Goal: Information Seeking & Learning: Learn about a topic

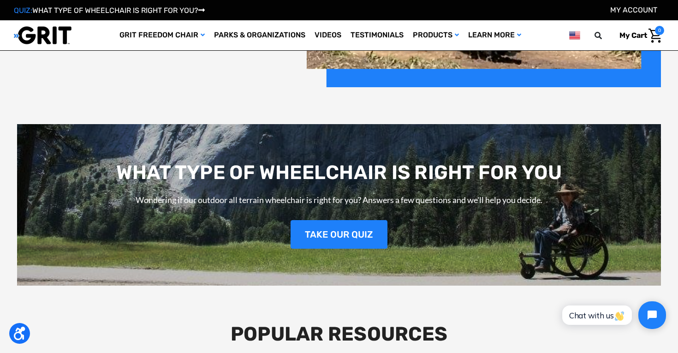
scroll to position [1233, 0]
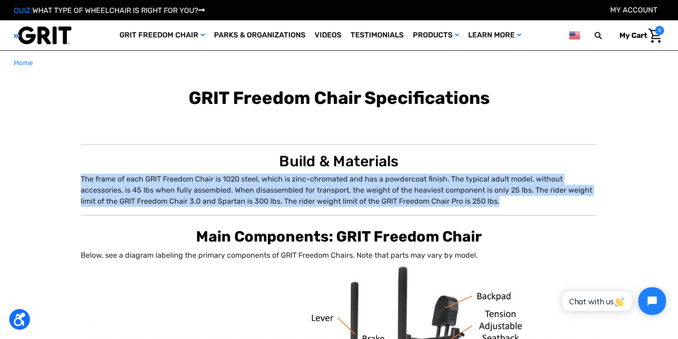
drag, startPoint x: 511, startPoint y: 201, endPoint x: 514, endPoint y: 163, distance: 38.0
click at [514, 163] on div "Build & Materials The frame of each GRIT Freedom Chair is 1020 steel, which is …" at bounding box center [339, 179] width 517 height 54
click at [514, 163] on h2 "Build & Materials" at bounding box center [339, 161] width 517 height 18
drag, startPoint x: 498, startPoint y: 201, endPoint x: 500, endPoint y: 163, distance: 37.8
click at [500, 163] on div "Build & Materials The frame of each GRIT Freedom Chair is 1020 steel, which is …" at bounding box center [339, 179] width 517 height 54
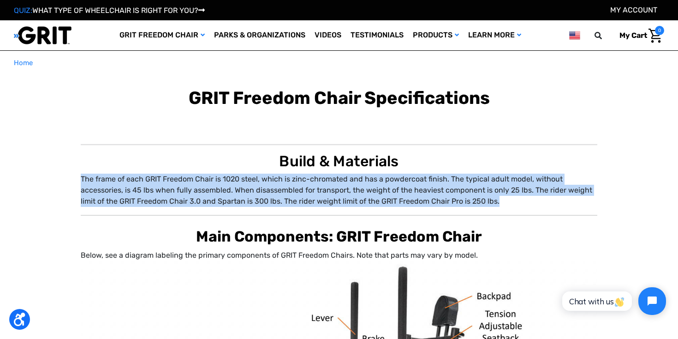
click at [500, 163] on h2 "Build & Materials" at bounding box center [339, 161] width 517 height 18
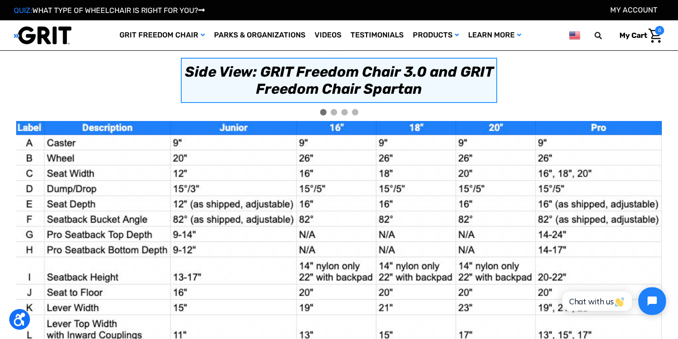
scroll to position [754, 0]
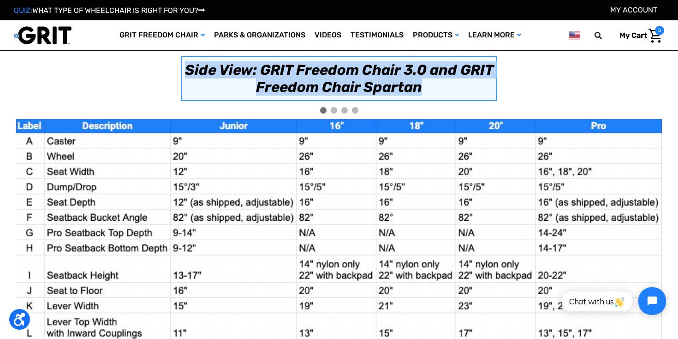
drag, startPoint x: 524, startPoint y: 84, endPoint x: 522, endPoint y: 56, distance: 27.7
drag, startPoint x: 522, startPoint y: 56, endPoint x: 515, endPoint y: 96, distance: 40.8
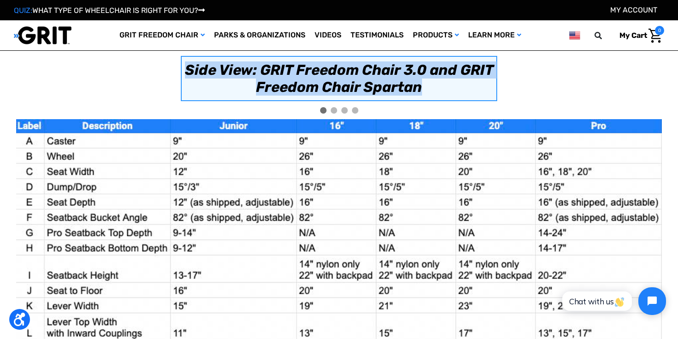
drag, startPoint x: 515, startPoint y: 96, endPoint x: 514, endPoint y: 54, distance: 42.9
